Goal: Task Accomplishment & Management: Complete application form

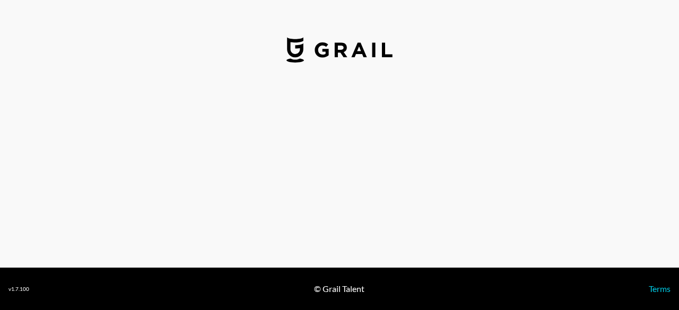
select select "USD"
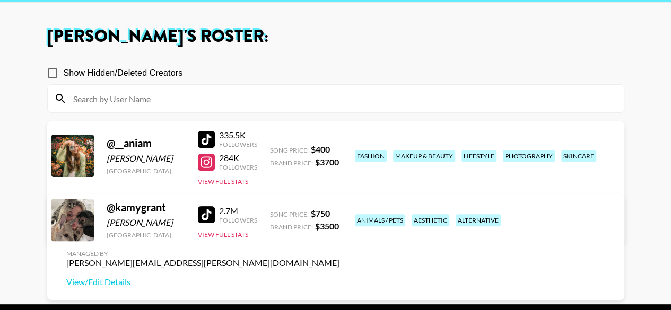
scroll to position [76, 0]
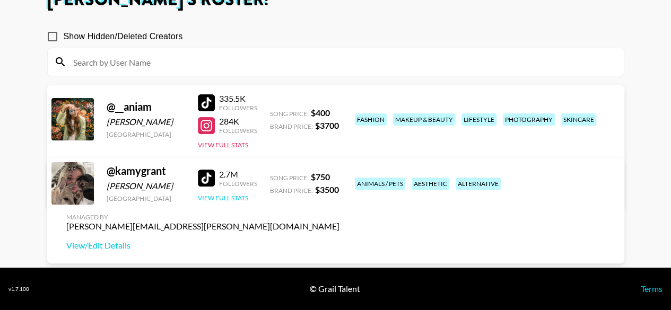
click at [238, 202] on button "View Full Stats" at bounding box center [223, 198] width 50 height 8
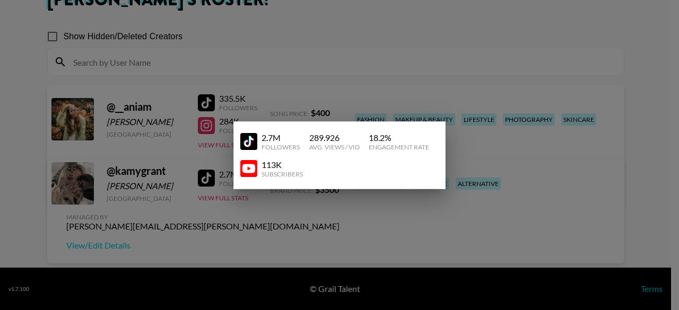
click at [330, 225] on div at bounding box center [339, 155] width 679 height 310
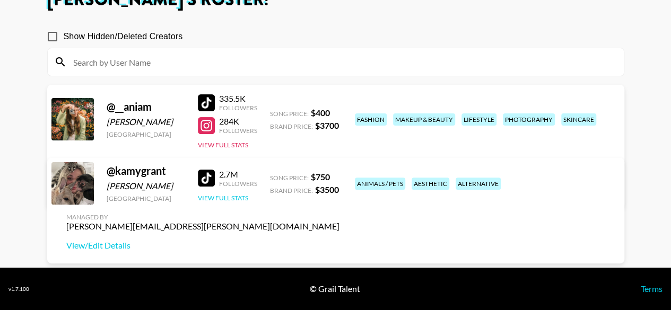
click at [236, 202] on button "View Full Stats" at bounding box center [223, 198] width 50 height 8
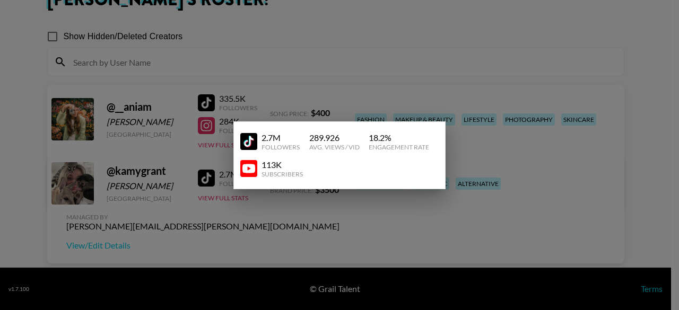
click at [250, 217] on div at bounding box center [339, 155] width 679 height 310
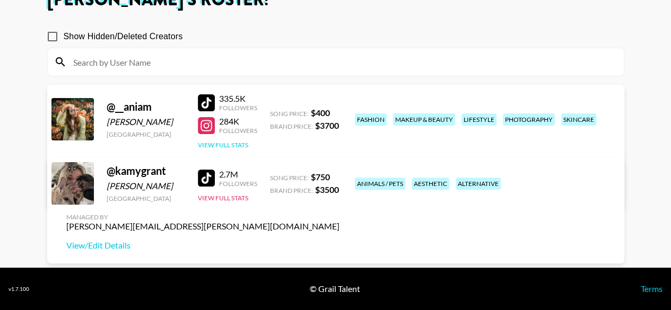
click at [231, 143] on button "View Full Stats" at bounding box center [223, 145] width 50 height 8
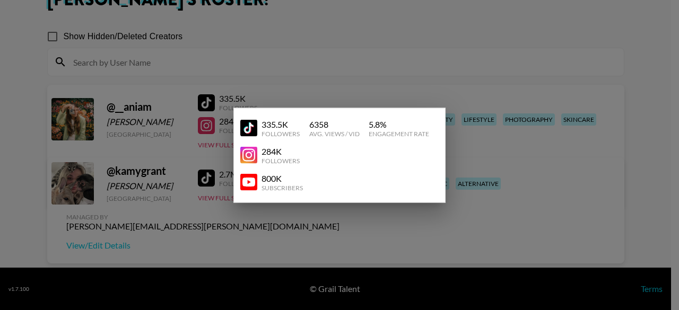
click at [274, 78] on div at bounding box center [339, 155] width 679 height 310
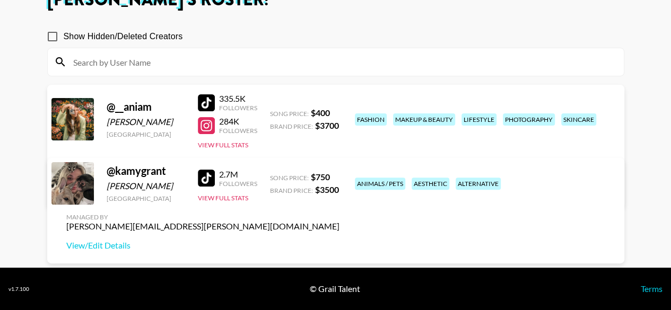
click at [273, 185] on link "View/Edit Details" at bounding box center [169, 190] width 207 height 11
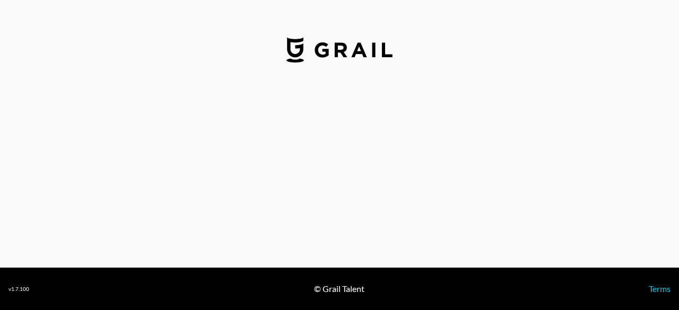
select select "USD"
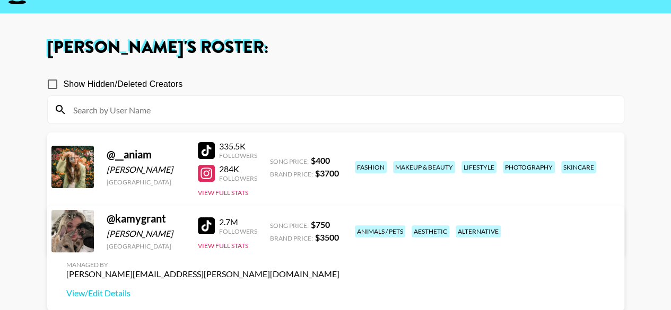
scroll to position [53, 0]
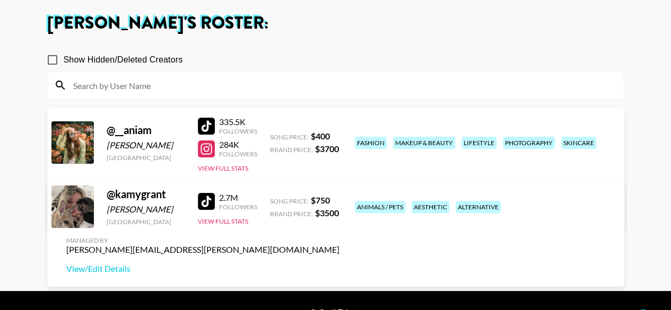
click at [273, 208] on link "View/Edit Details" at bounding box center [169, 213] width 207 height 11
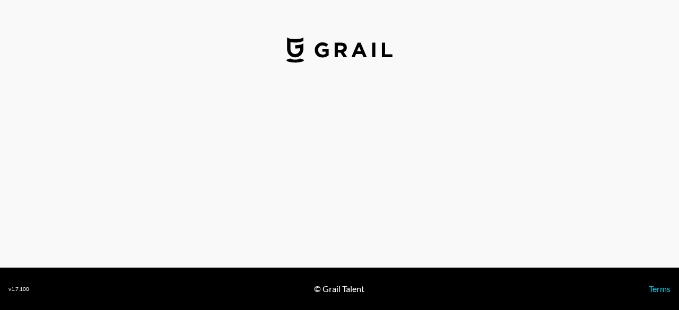
select select "USD"
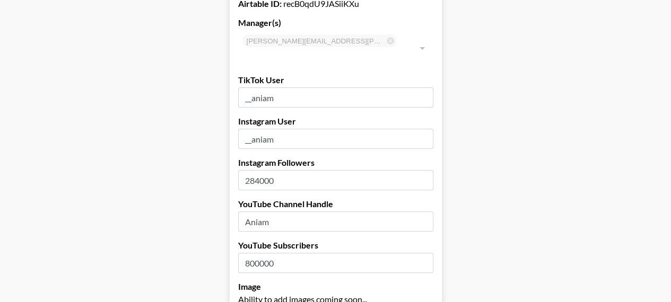
scroll to position [53, 0]
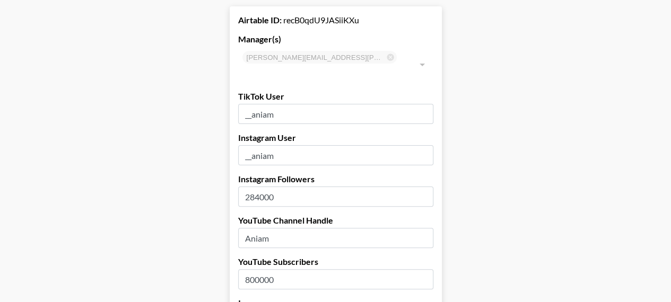
click at [261, 187] on input "284000" at bounding box center [335, 197] width 195 height 20
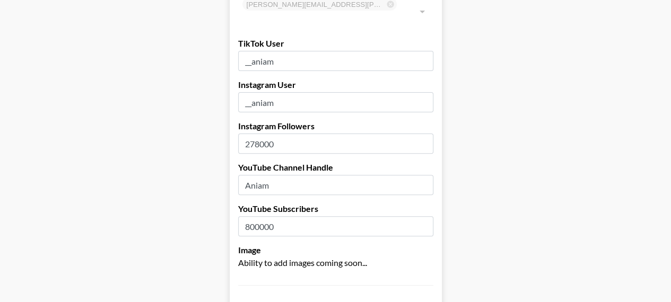
type input "278000"
click at [375, 134] on input "278000" at bounding box center [335, 144] width 195 height 20
drag, startPoint x: 263, startPoint y: 211, endPoint x: 237, endPoint y: 208, distance: 26.1
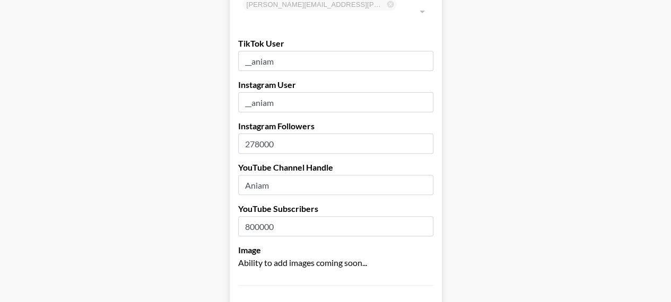
paste input "16"
type input "816000"
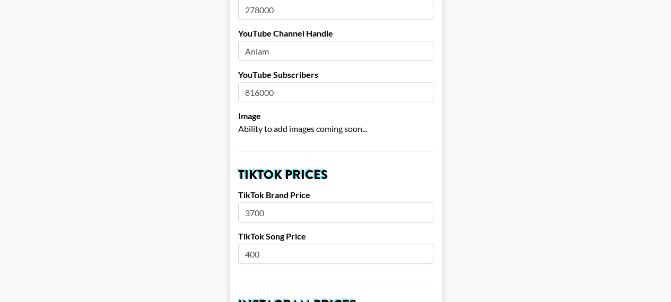
scroll to position [265, 0]
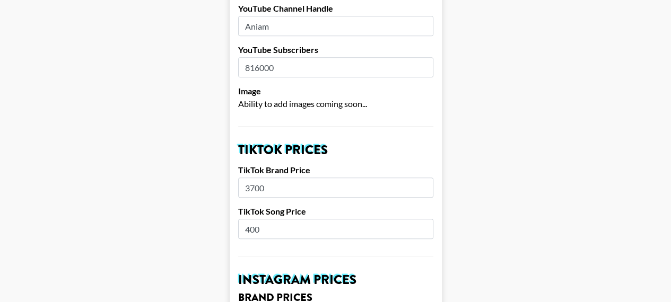
click at [321, 99] on span "Ability to add images coming soon..." at bounding box center [302, 104] width 129 height 10
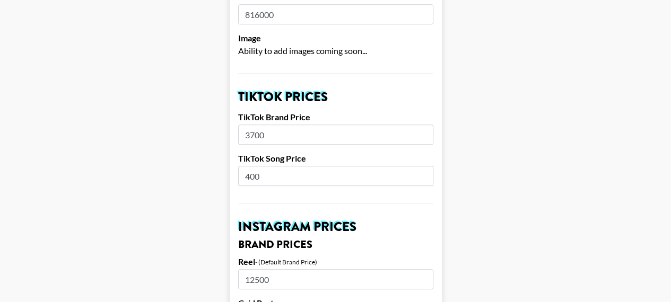
scroll to position [371, 0]
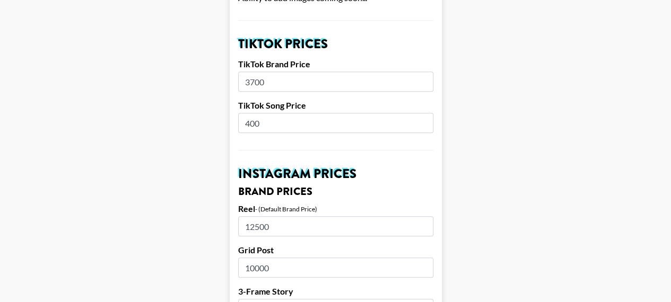
click at [287, 72] on input "3700" at bounding box center [335, 82] width 195 height 20
type input "1900"
click at [361, 113] on input "400" at bounding box center [335, 123] width 195 height 20
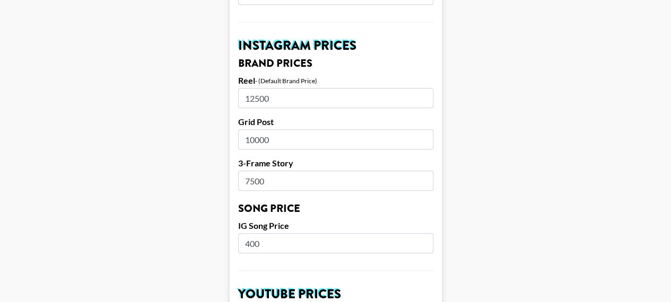
scroll to position [477, 0]
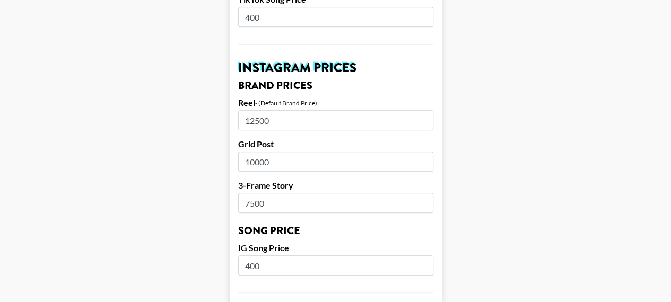
click at [321, 110] on input "12500" at bounding box center [335, 120] width 195 height 20
drag, startPoint x: 317, startPoint y: 108, endPoint x: 246, endPoint y: 107, distance: 71.6
click at [246, 110] on input "12500" at bounding box center [335, 120] width 195 height 20
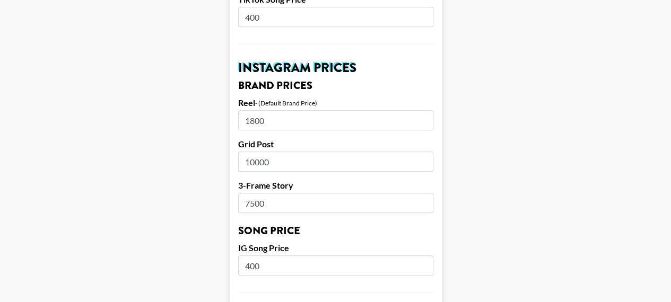
type input "1800"
click at [490, 168] on main "Airtable ID: recB0qdU9JASiiKXu Manager(s) cindy.corujo@grail-talent.com ​ TikTo…" at bounding box center [335, 249] width 654 height 1335
click at [336, 152] on input "10000" at bounding box center [335, 162] width 195 height 20
click at [308, 193] on input "7500" at bounding box center [335, 203] width 195 height 20
drag, startPoint x: 308, startPoint y: 189, endPoint x: 243, endPoint y: 188, distance: 64.7
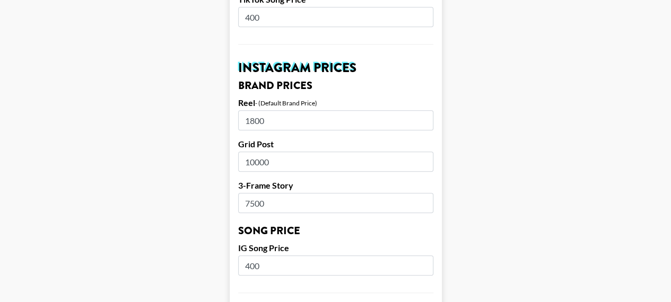
click at [243, 193] on input "7500" at bounding box center [335, 203] width 195 height 20
type input "900"
click at [334, 152] on input "10000" at bounding box center [335, 162] width 195 height 20
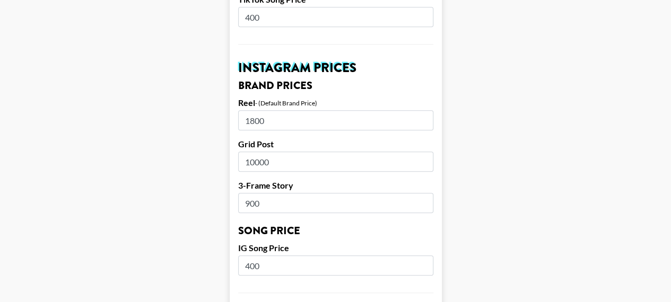
click at [334, 152] on input "10000" at bounding box center [335, 162] width 195 height 20
type input "1200"
click at [630, 178] on main "Airtable ID: recB0qdU9JASiiKXu Manager(s) cindy.corujo@grail-talent.com ​ TikTo…" at bounding box center [335, 249] width 654 height 1335
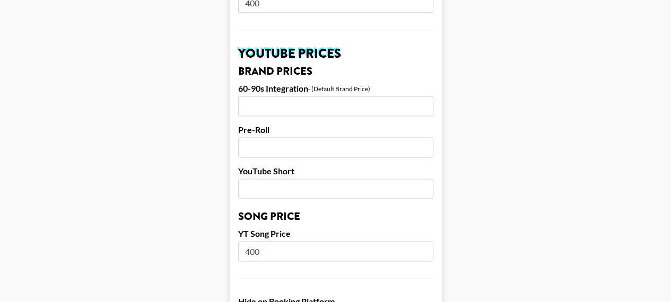
scroll to position [743, 0]
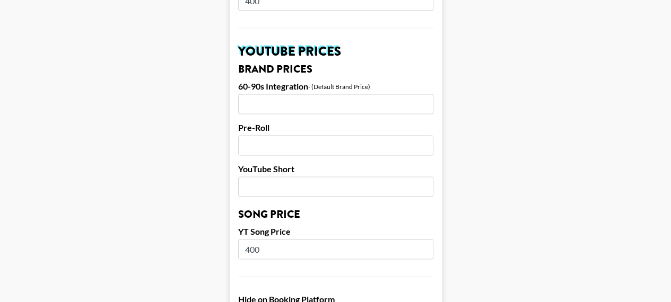
click at [296, 94] on input "number" at bounding box center [335, 104] width 195 height 20
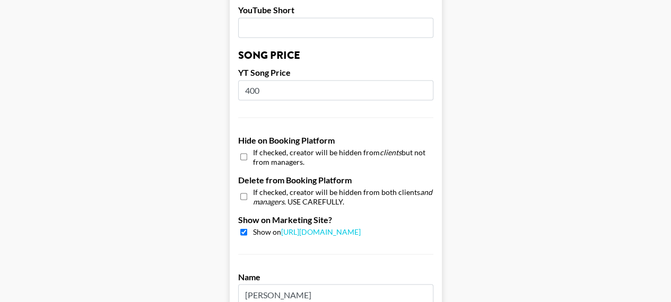
scroll to position [1136, 0]
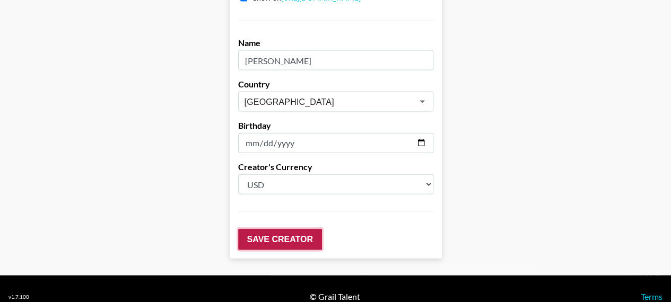
click at [300, 229] on input "Save Creator" at bounding box center [280, 239] width 84 height 21
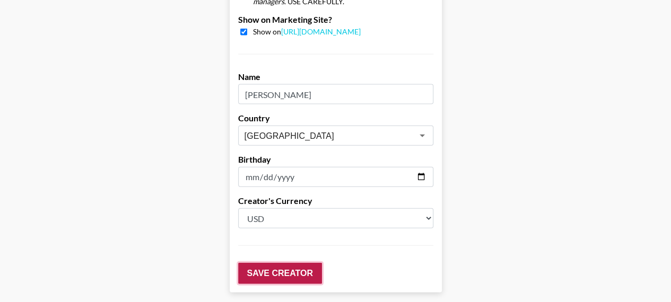
scroll to position [1170, 0]
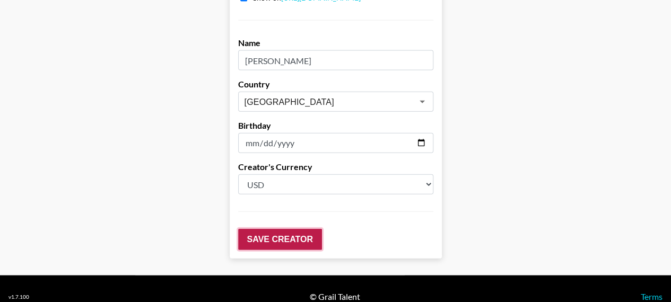
click at [310, 229] on input "Save Creator" at bounding box center [280, 239] width 84 height 21
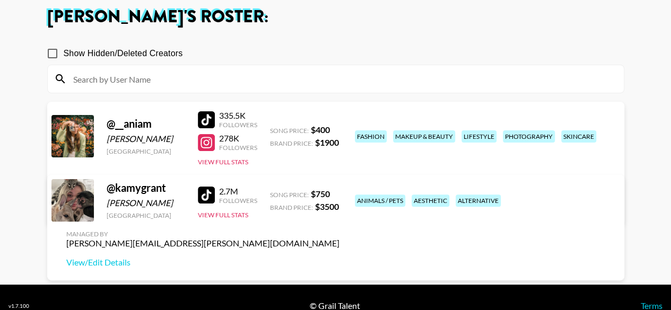
scroll to position [76, 0]
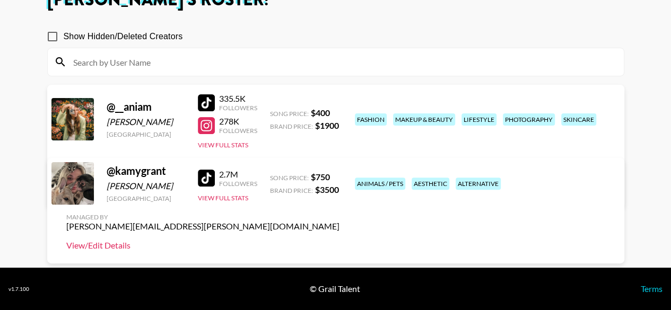
click at [339, 240] on link "View/Edit Details" at bounding box center [202, 245] width 273 height 11
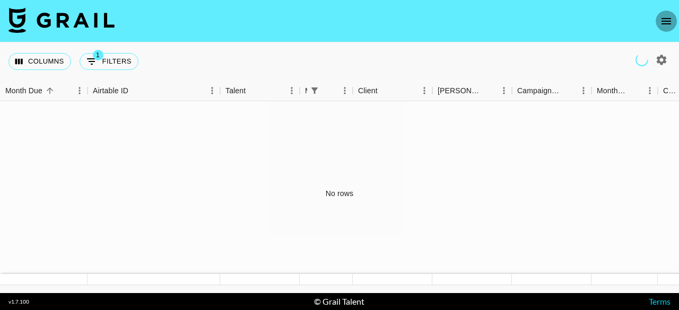
click at [671, 15] on icon "open drawer" at bounding box center [666, 21] width 13 height 13
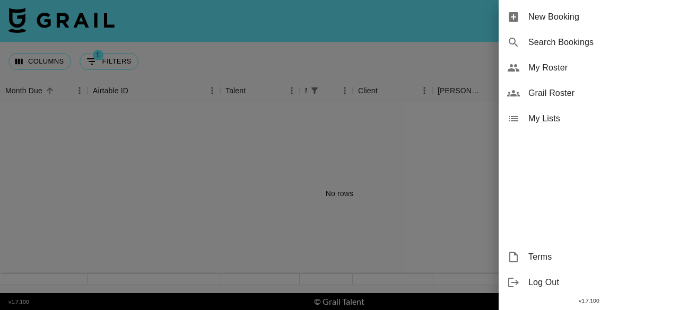
click at [573, 93] on span "Grail Roster" at bounding box center [599, 93] width 142 height 13
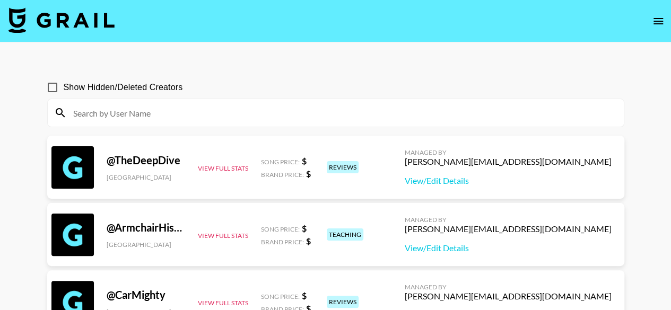
click at [296, 117] on input at bounding box center [342, 112] width 551 height 17
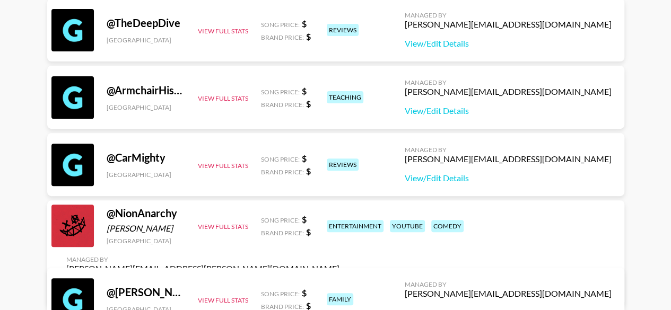
scroll to position [6, 0]
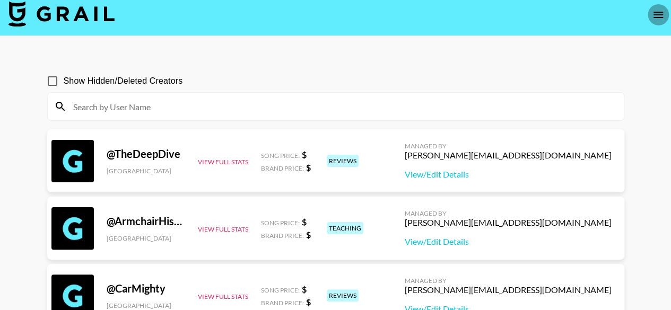
click at [662, 21] on icon "open drawer" at bounding box center [658, 14] width 13 height 13
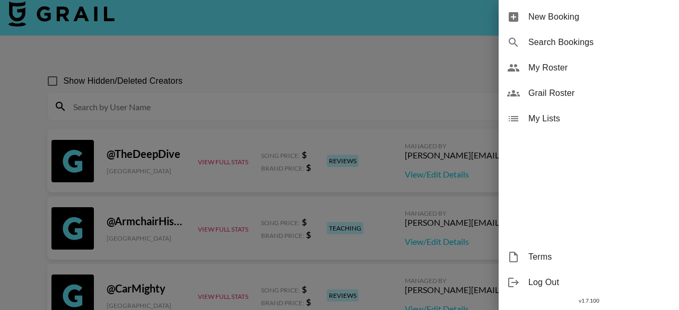
click at [617, 48] on span "Search Bookings" at bounding box center [599, 42] width 142 height 13
select select "id"
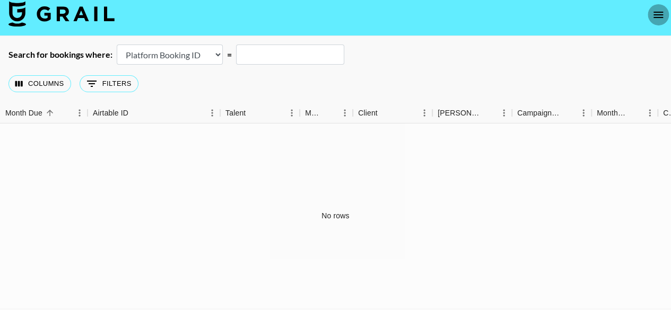
click at [654, 10] on icon "open drawer" at bounding box center [658, 14] width 13 height 13
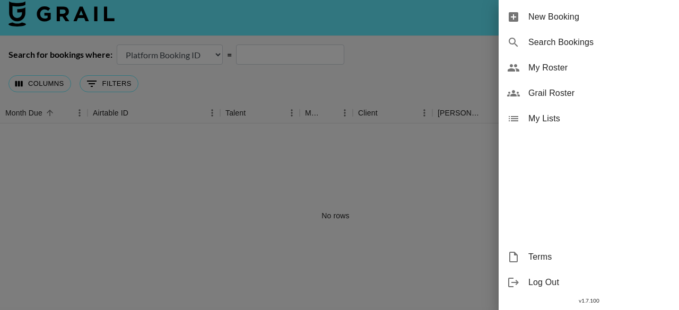
click at [588, 20] on span "New Booking" at bounding box center [599, 17] width 142 height 13
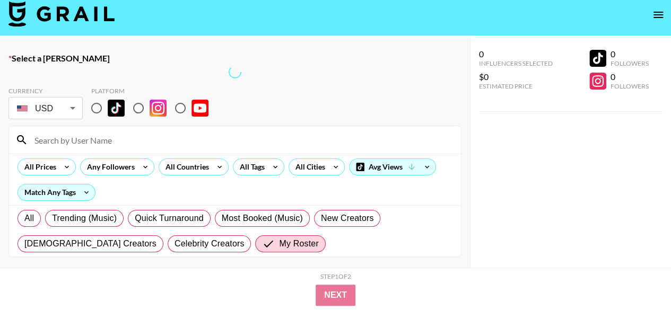
click at [661, 13] on icon "open drawer" at bounding box center [658, 14] width 13 height 13
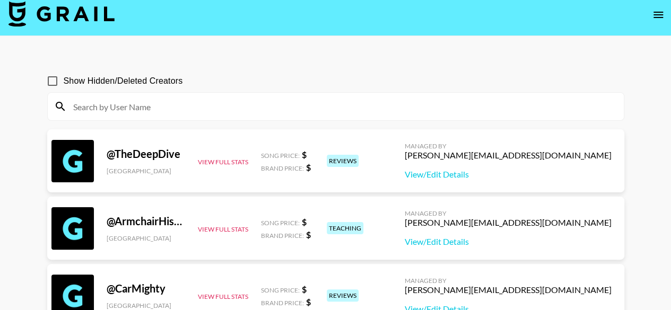
click at [556, 96] on div at bounding box center [336, 107] width 576 height 28
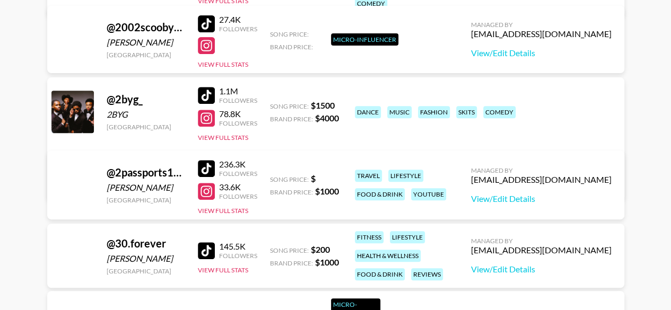
scroll to position [4249, 0]
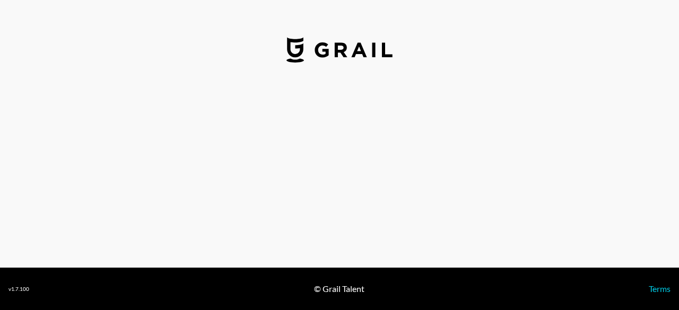
select select "USD"
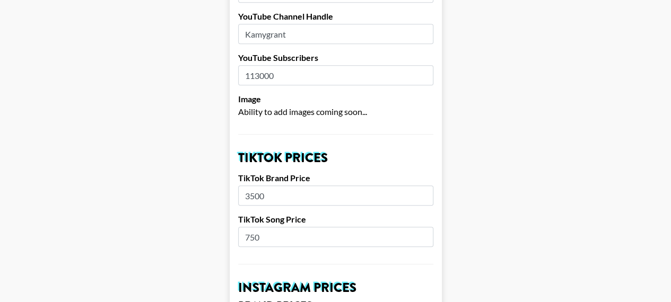
scroll to position [318, 0]
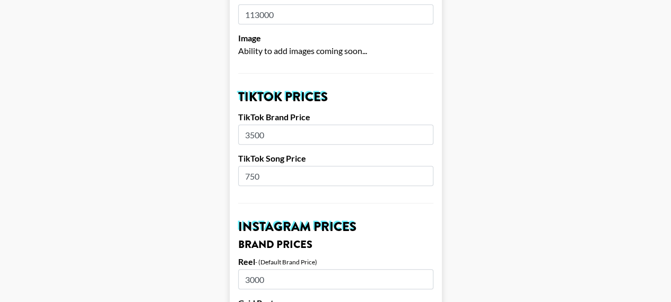
drag, startPoint x: 271, startPoint y: 118, endPoint x: 239, endPoint y: 118, distance: 31.8
type input "4000"
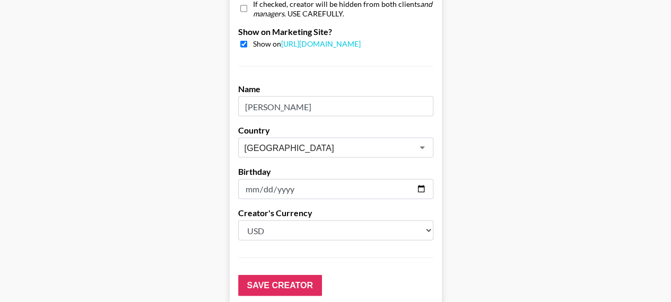
scroll to position [1136, 0]
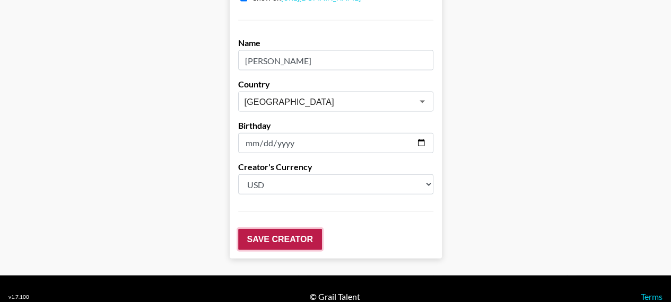
click at [306, 229] on input "Save Creator" at bounding box center [280, 239] width 84 height 21
click at [308, 229] on input "Save Creator" at bounding box center [280, 239] width 84 height 21
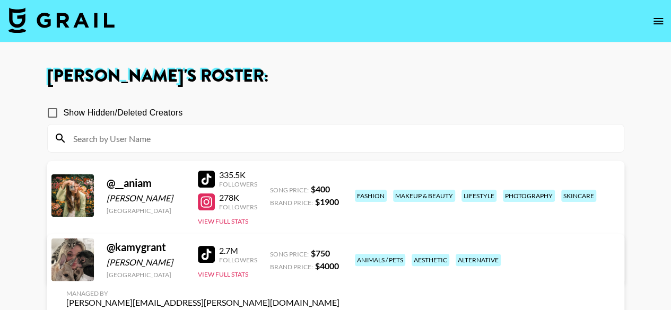
scroll to position [53, 0]
